Goal: Check status: Check status

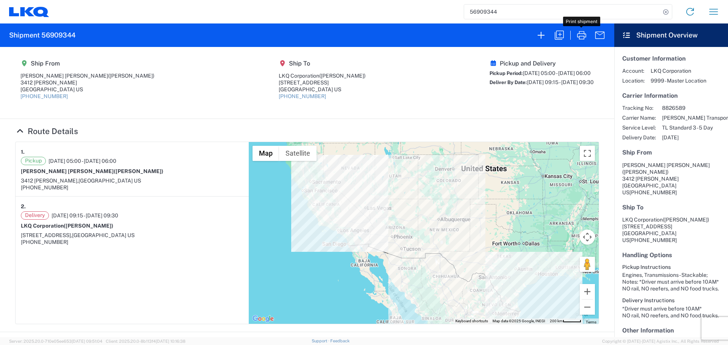
click at [497, 8] on input "56909344" at bounding box center [562, 12] width 196 height 14
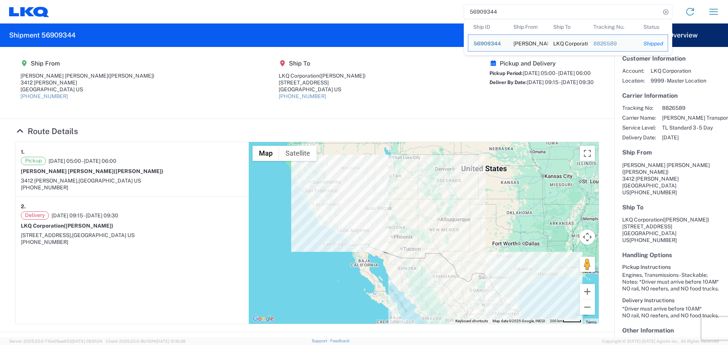
click at [497, 8] on input "56909344" at bounding box center [562, 12] width 196 height 14
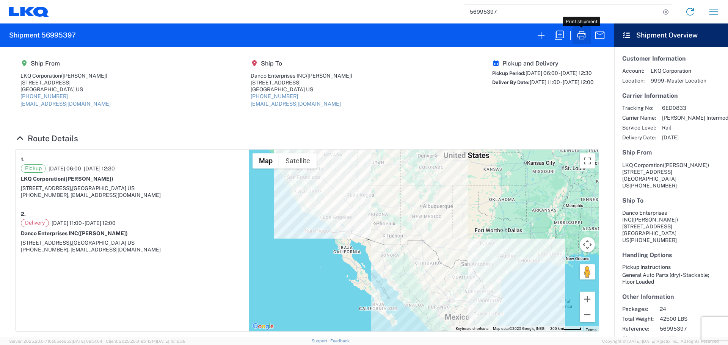
click at [583, 41] on icon "button" at bounding box center [581, 35] width 12 height 12
click at [496, 11] on input "56995397" at bounding box center [562, 12] width 196 height 14
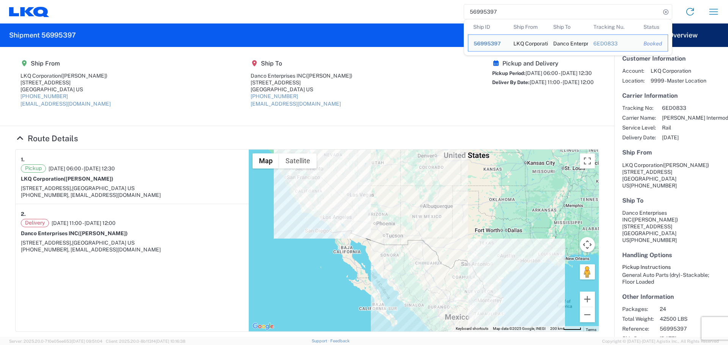
click at [496, 11] on input "56995397" at bounding box center [562, 12] width 196 height 14
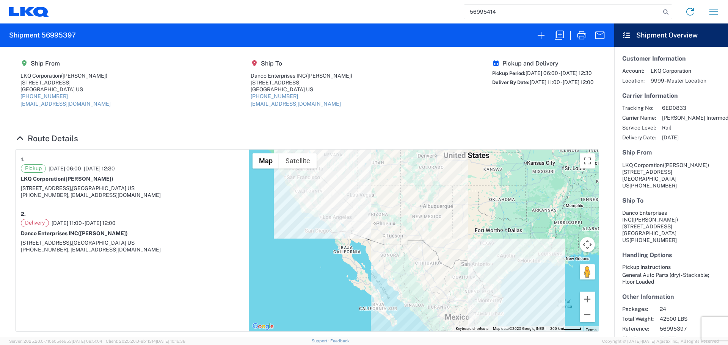
type input "56995414"
click at [583, 35] on icon "button" at bounding box center [581, 35] width 12 height 12
